Goal: Task Accomplishment & Management: Use online tool/utility

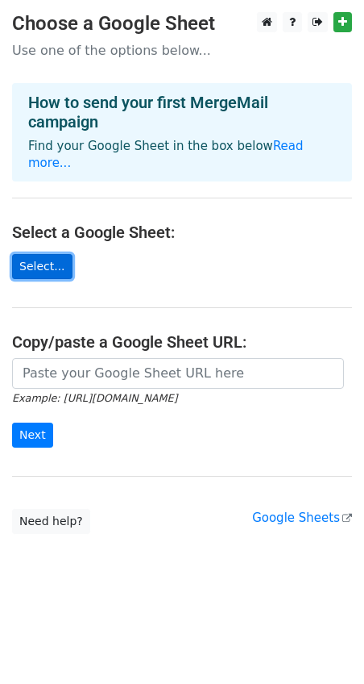
click at [56, 255] on link "Select..." at bounding box center [42, 266] width 60 height 25
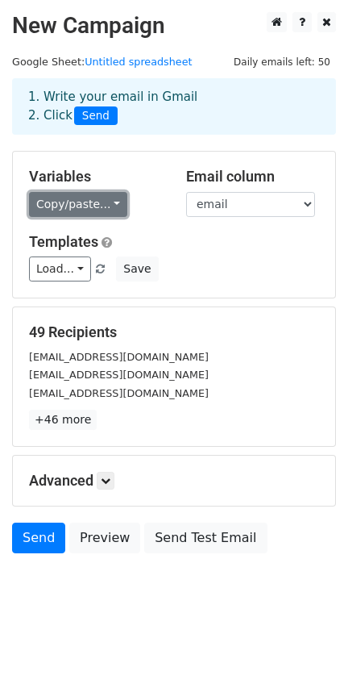
click at [103, 206] on link "Copy/paste..." at bounding box center [78, 204] width 98 height 25
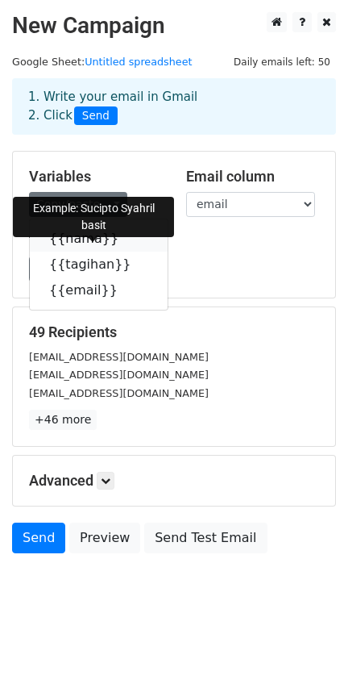
drag, startPoint x: 102, startPoint y: 240, endPoint x: 27, endPoint y: 240, distance: 74.2
click at [123, 240] on icon at bounding box center [129, 237] width 13 height 13
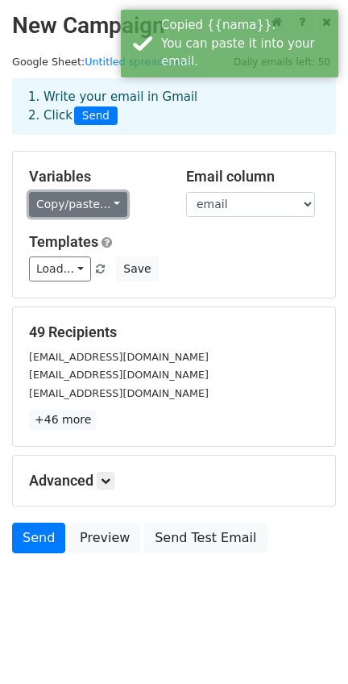
click at [108, 204] on link "Copy/paste..." at bounding box center [78, 204] width 98 height 25
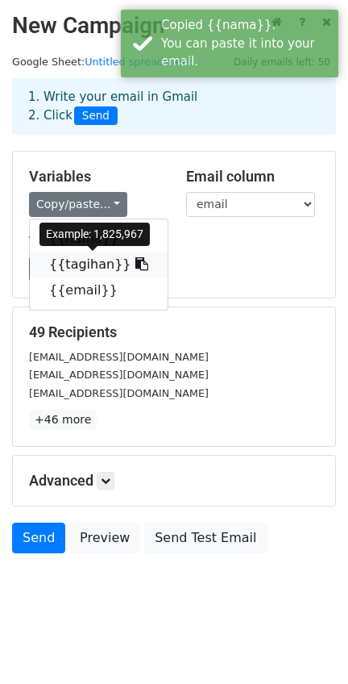
click at [135, 268] on icon at bounding box center [141, 263] width 13 height 13
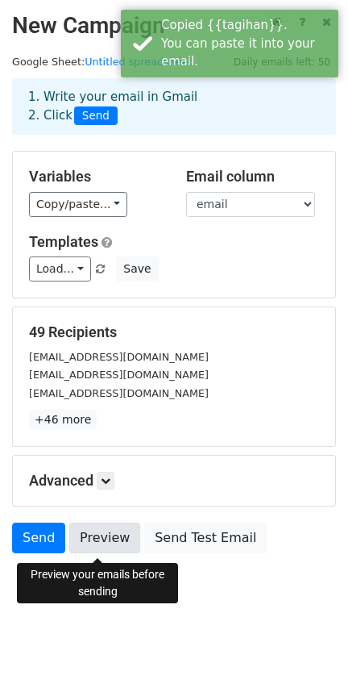
click at [95, 543] on link "Preview" at bounding box center [104, 537] width 71 height 31
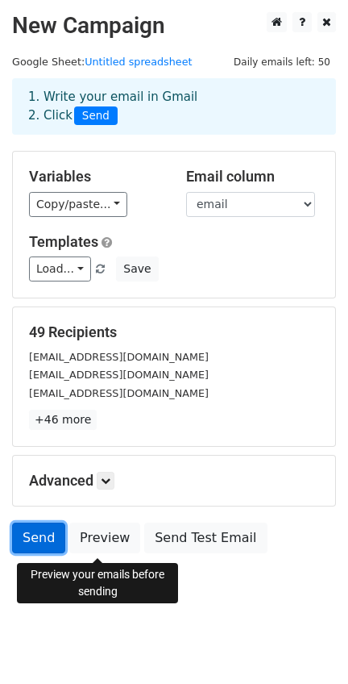
click at [49, 534] on link "Send" at bounding box center [38, 537] width 53 height 31
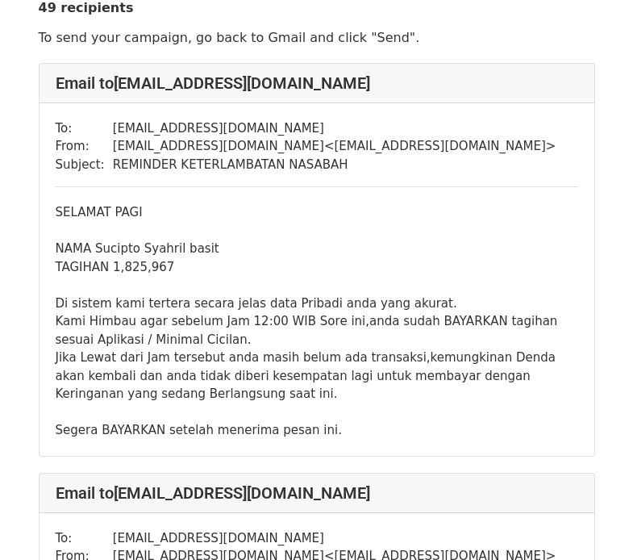
scroll to position [81, 0]
